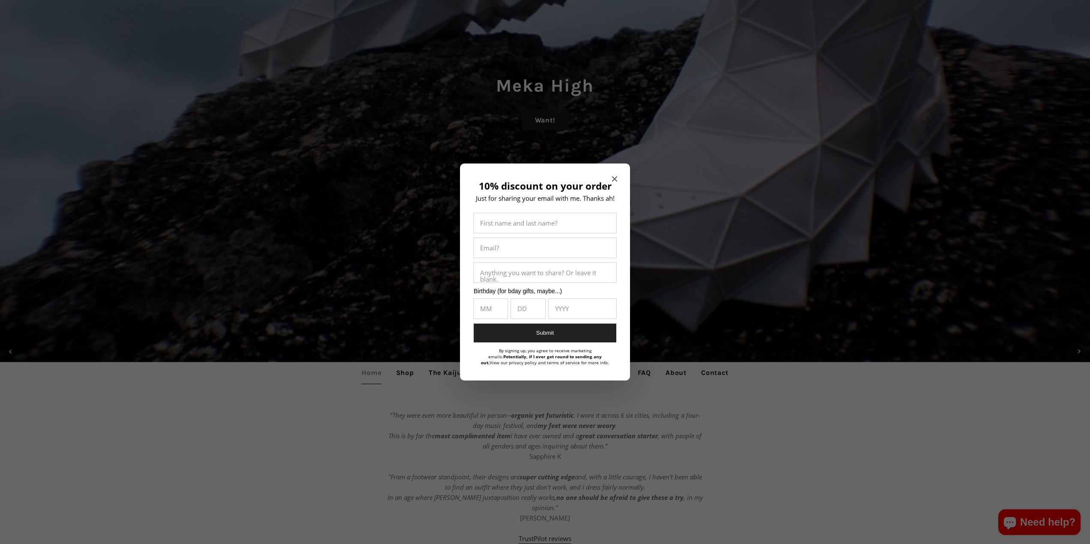
scroll to position [171, 0]
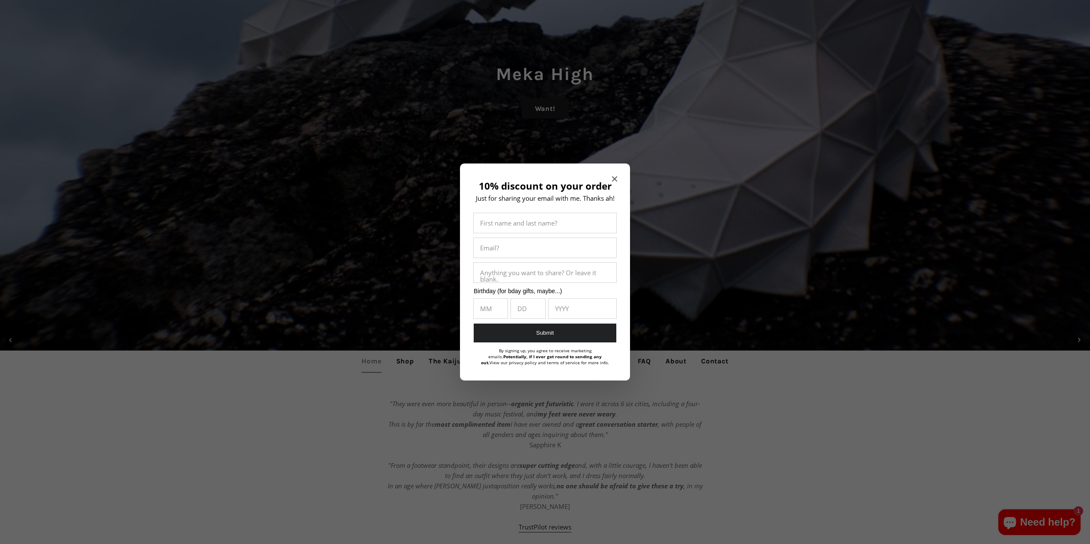
click at [615, 176] on span "Close modal" at bounding box center [614, 179] width 5 height 9
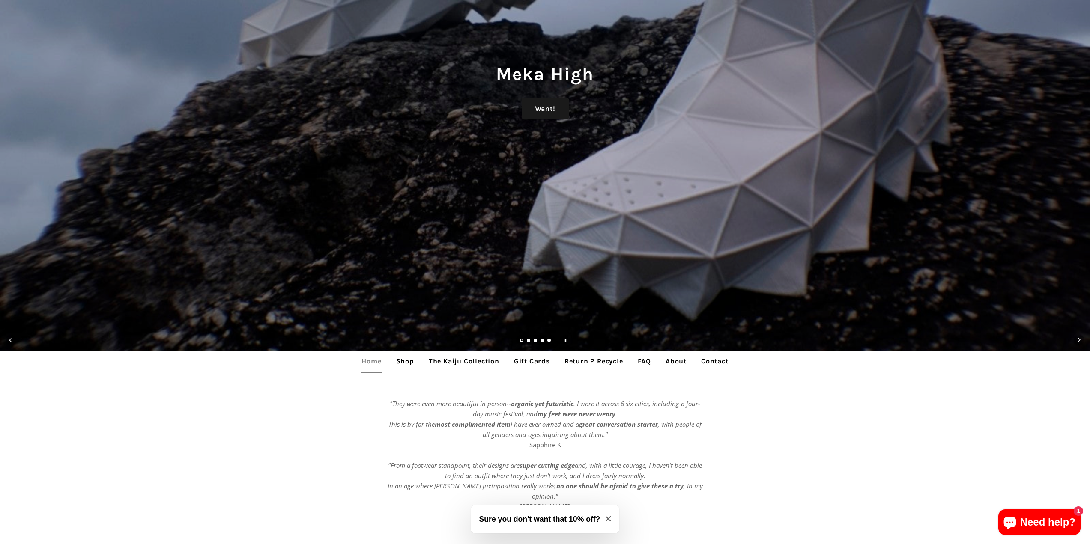
click at [418, 361] on link "Shop" at bounding box center [405, 361] width 31 height 21
click at [412, 362] on link "Shop" at bounding box center [405, 361] width 31 height 21
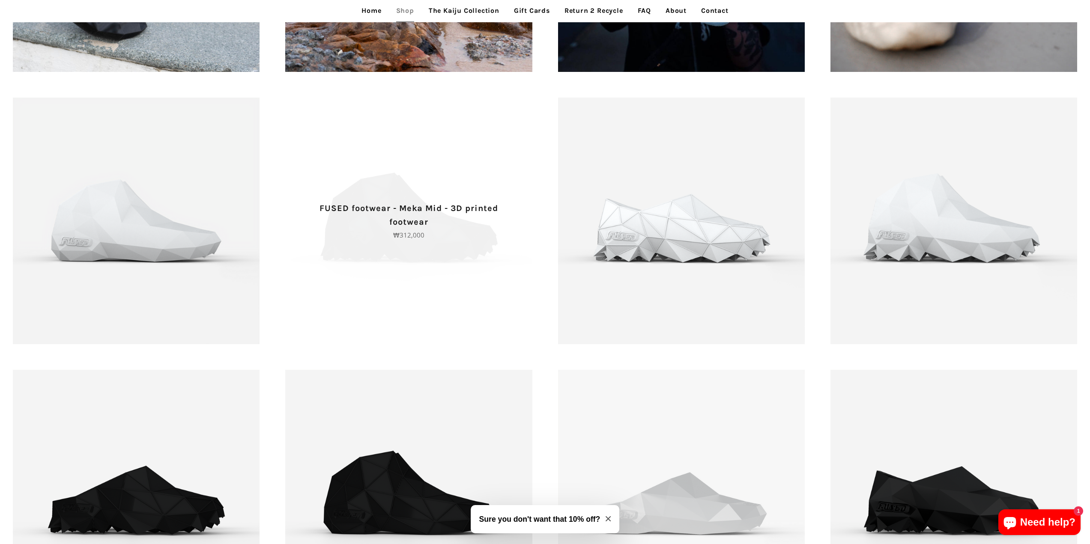
scroll to position [1520, 0]
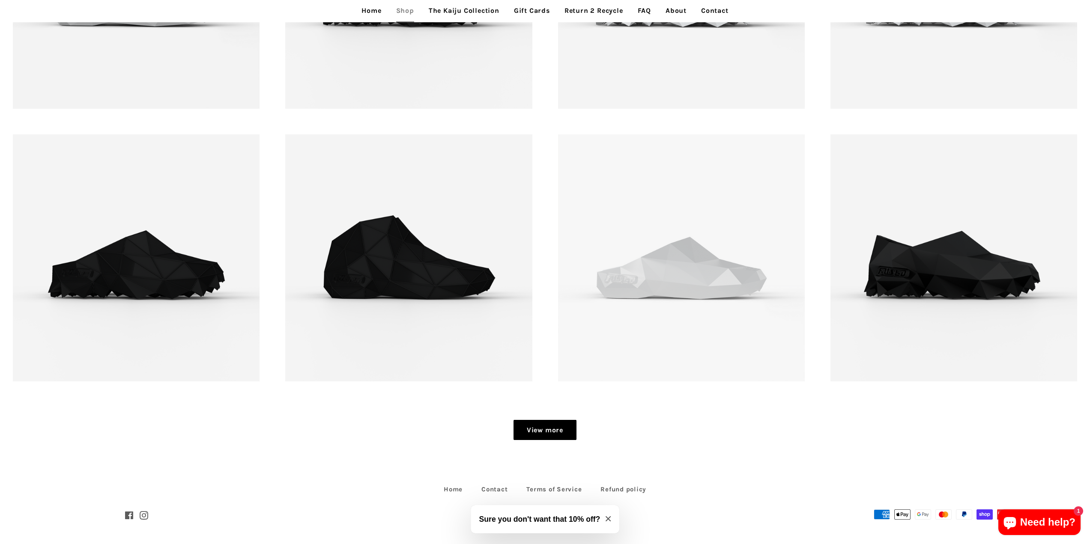
click at [536, 431] on link "View more" at bounding box center [545, 430] width 63 height 21
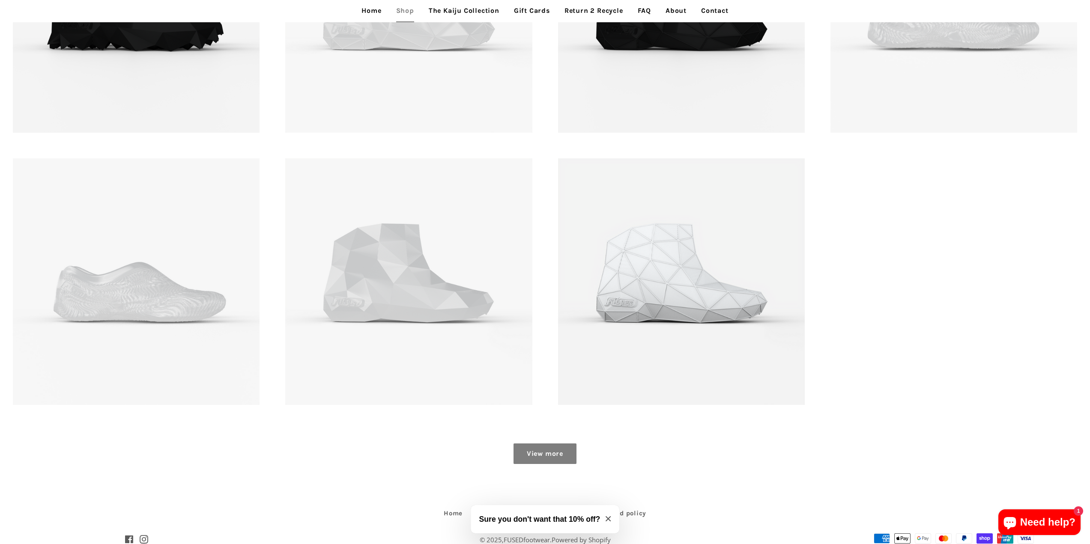
scroll to position [2066, 0]
